Goal: Find specific page/section: Find specific page/section

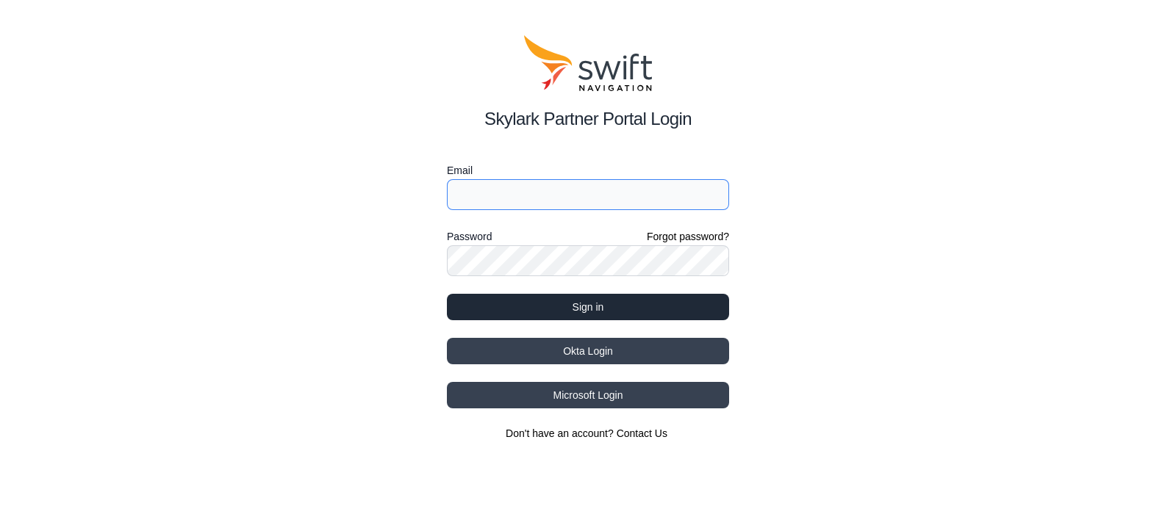
type input "edward.lin@ursrobot.ai"
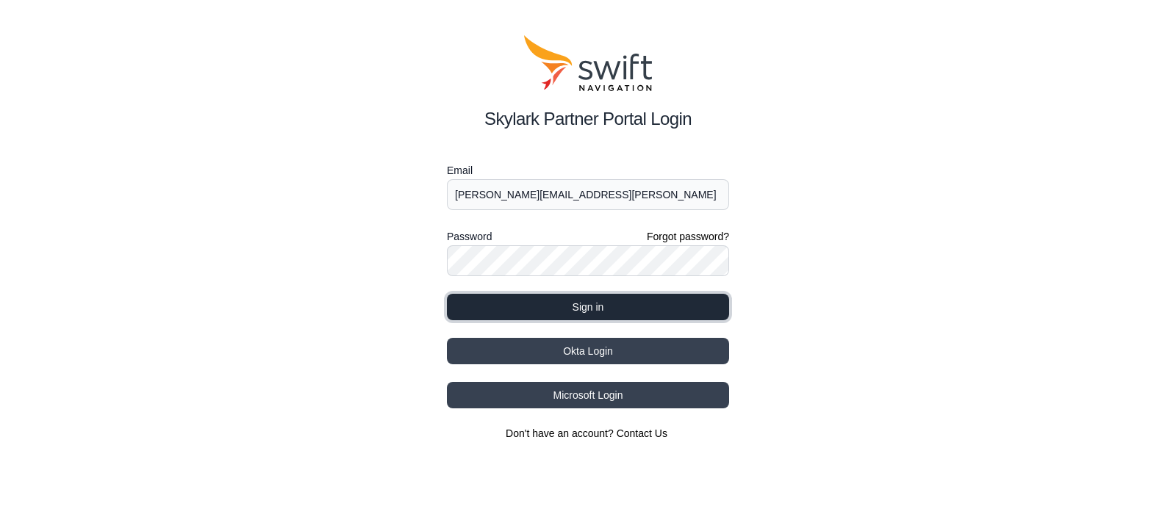
click at [631, 303] on button "Sign in" at bounding box center [588, 307] width 282 height 26
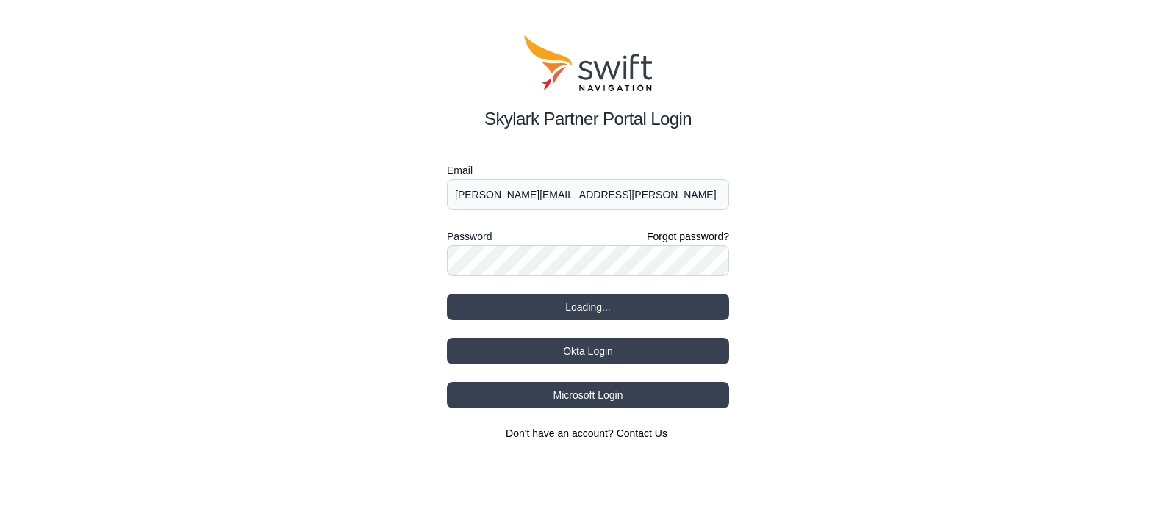
select select
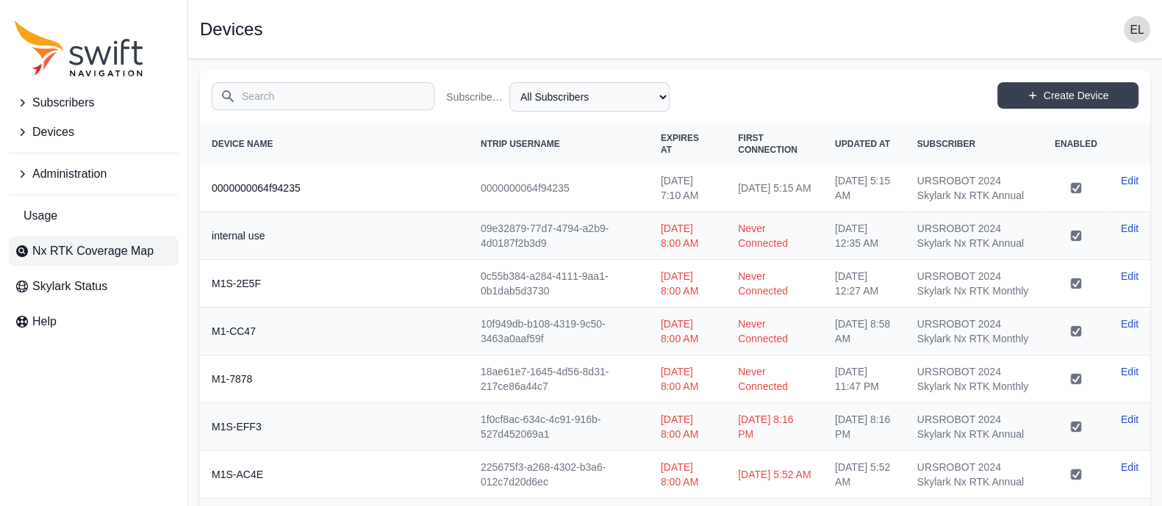
click at [113, 250] on span "Nx RTK Coverage Map" at bounding box center [92, 252] width 121 height 18
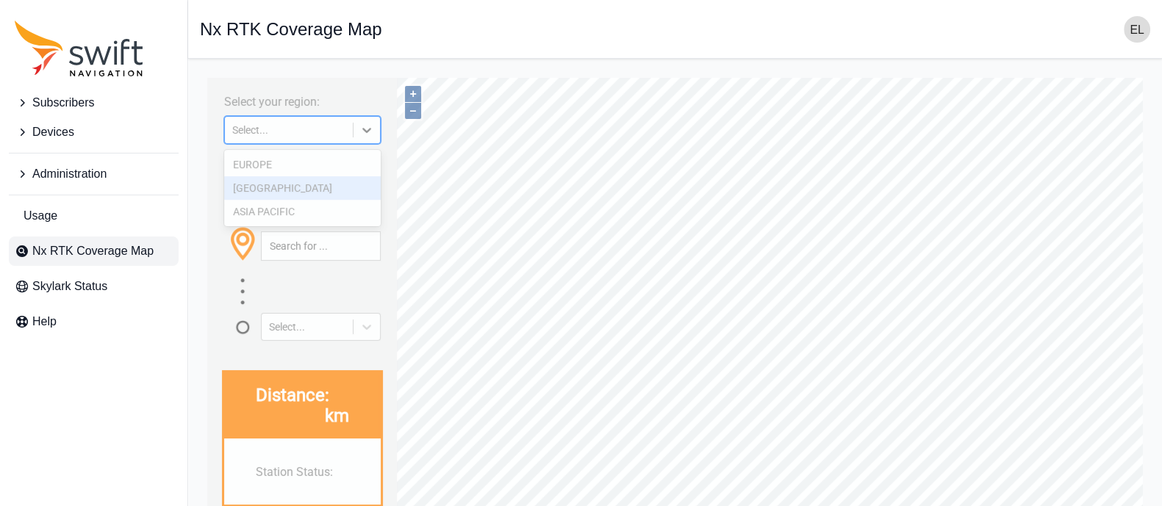
click at [273, 190] on div "NORTH AMERICA" at bounding box center [302, 188] width 157 height 24
click at [293, 251] on input "text" at bounding box center [321, 246] width 118 height 28
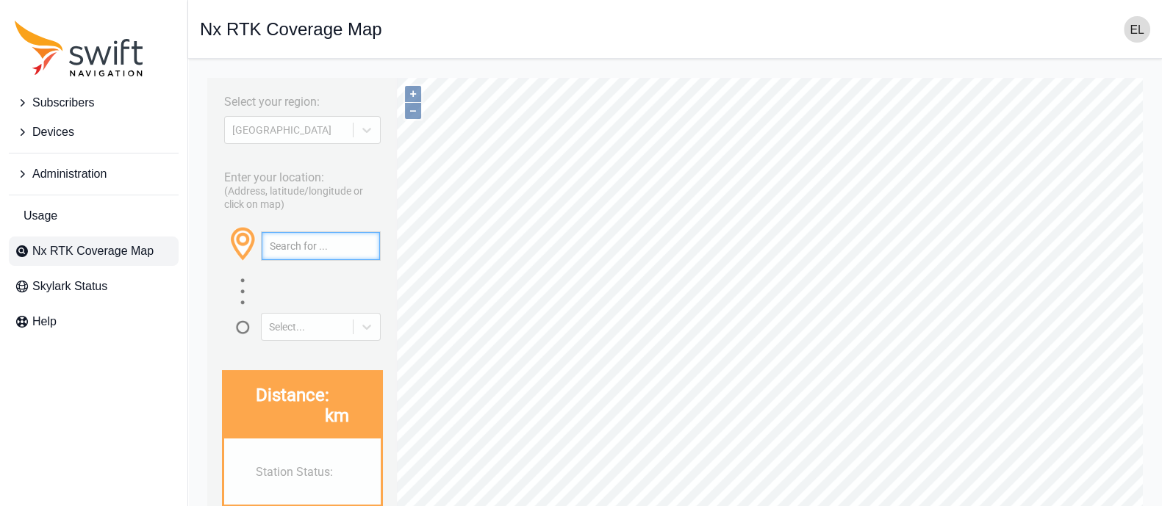
paste input "30.527596862094505, -95.32917928846777"
type input "30.527596862094505, -95.32917928846777"
click at [367, 247] on button "button" at bounding box center [367, 246] width 24 height 28
